Goal: Check status: Check status

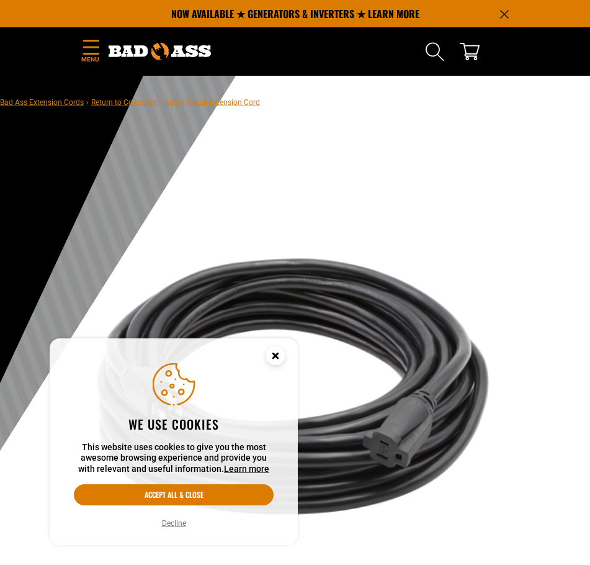
click at [268, 362] on icon "Cookie Consent" at bounding box center [275, 357] width 37 height 37
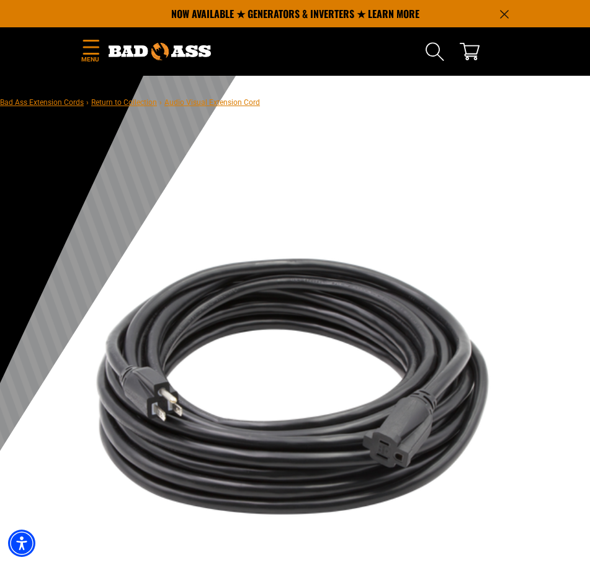
click at [505, 16] on icon "Announcement" at bounding box center [504, 14] width 9 height 9
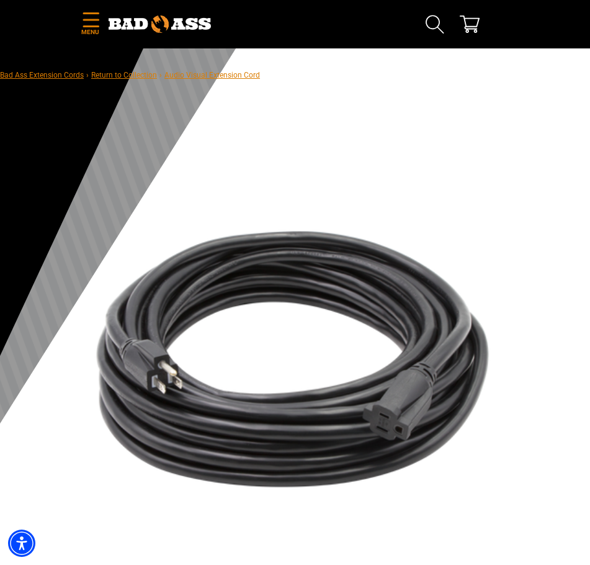
click at [87, 25] on icon "Menu" at bounding box center [91, 19] width 20 height 15
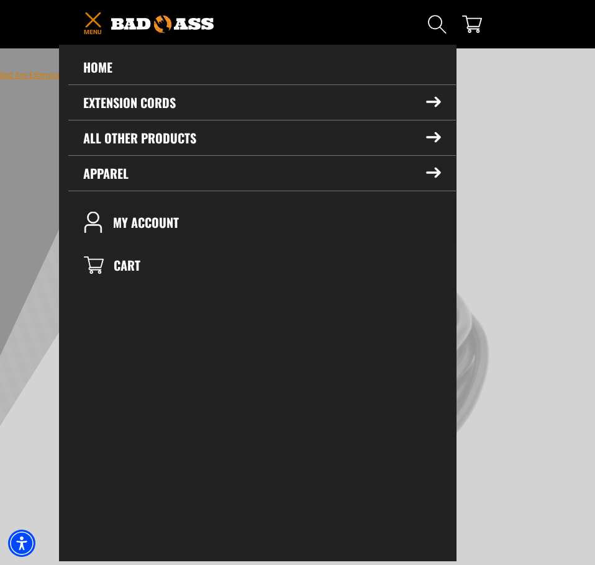
click at [144, 216] on link "My Account" at bounding box center [261, 222] width 387 height 42
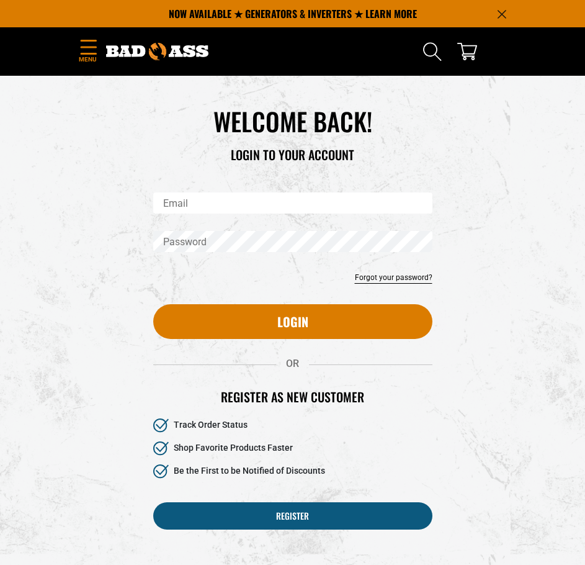
click at [261, 191] on div "WELCOME BACK! LOGIN TO YOUR ACCOUNT" at bounding box center [293, 149] width 298 height 87
click at [255, 204] on input "Email" at bounding box center [292, 202] width 279 height 21
type input "**********"
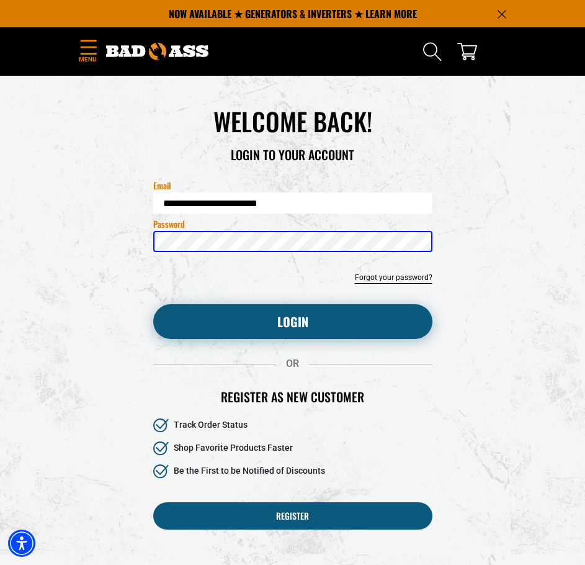
click at [270, 315] on button "Login" at bounding box center [292, 321] width 279 height 35
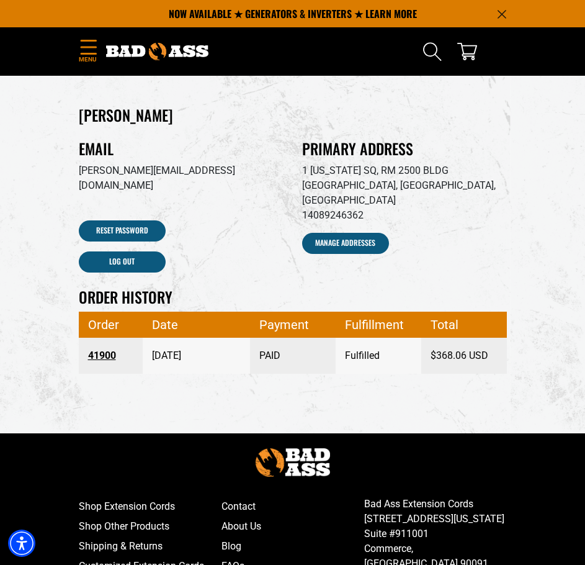
click at [95, 344] on link "41900" at bounding box center [111, 355] width 46 height 22
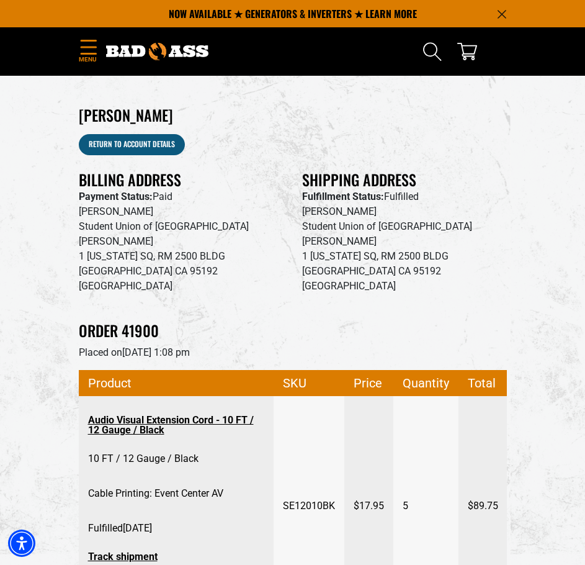
click at [93, 42] on icon "Menu" at bounding box center [89, 47] width 20 height 15
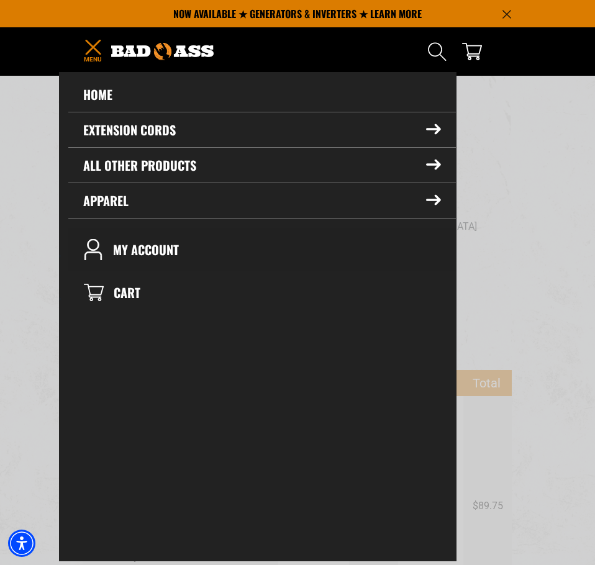
click at [153, 251] on link "My Account" at bounding box center [261, 249] width 387 height 42
